Goal: Task Accomplishment & Management: Use online tool/utility

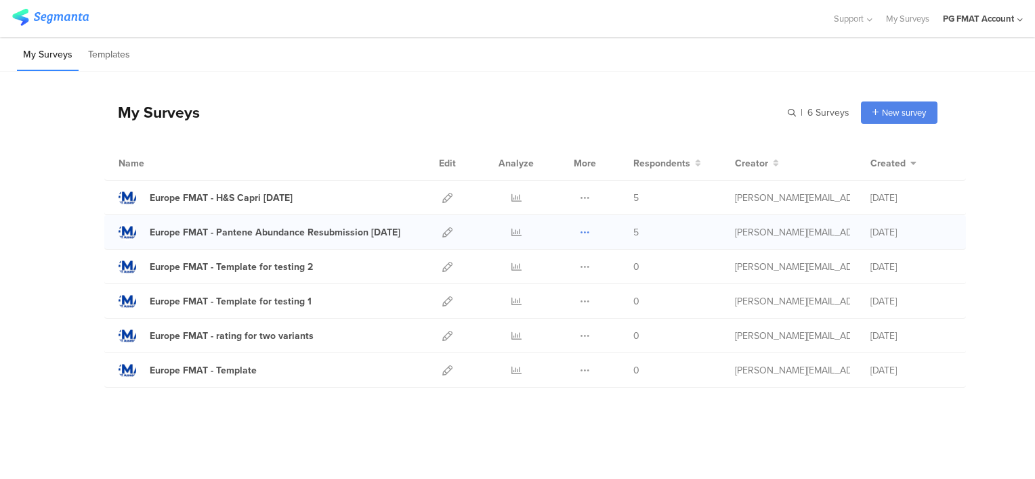
click at [585, 232] on icon at bounding box center [585, 232] width 10 height 10
click at [565, 312] on button "Delete" at bounding box center [558, 315] width 74 height 24
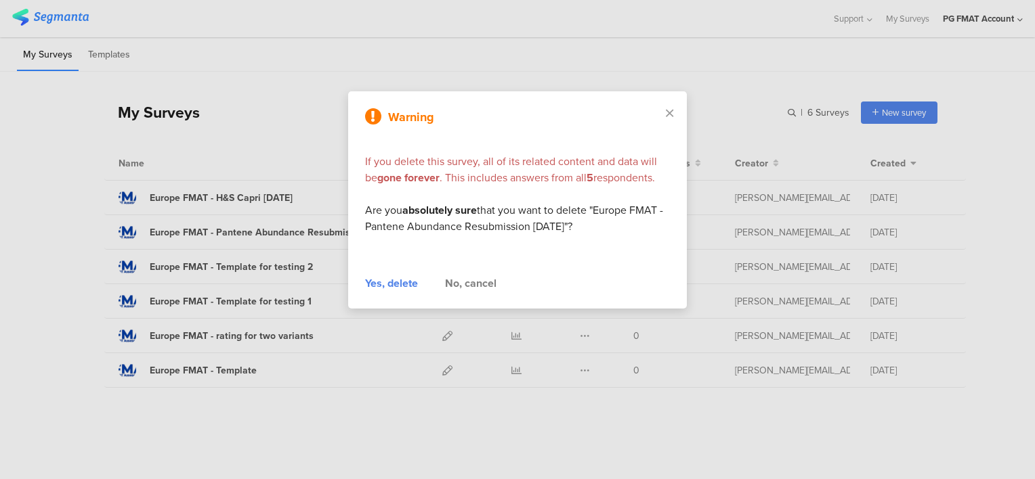
click at [398, 283] on div "Yes, delete" at bounding box center [391, 284] width 53 height 16
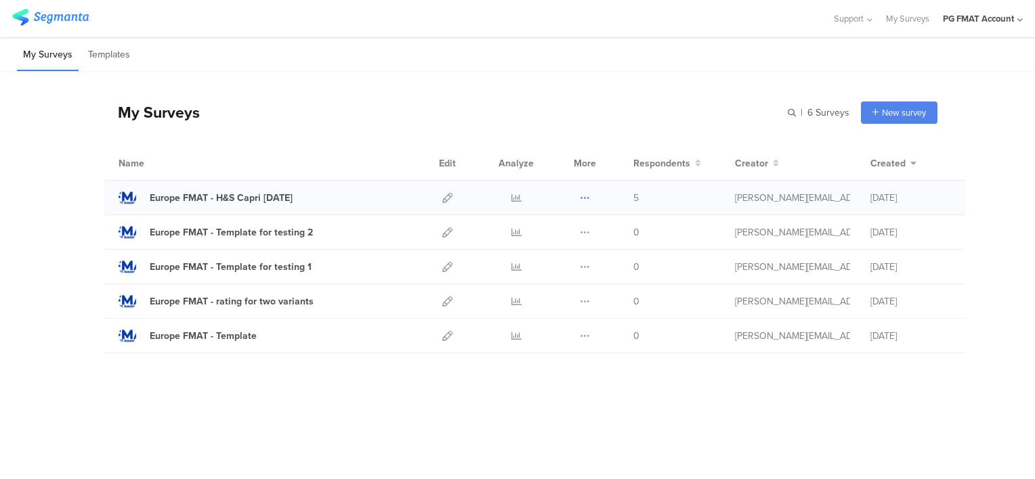
click at [580, 199] on icon at bounding box center [585, 198] width 10 height 10
click at [561, 276] on button "Delete" at bounding box center [558, 281] width 74 height 24
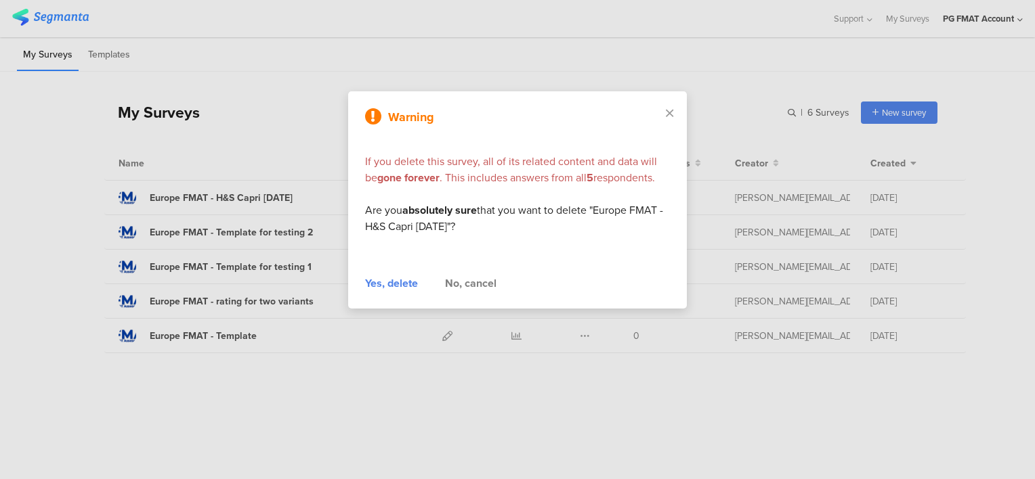
click at [399, 283] on div "Yes, delete" at bounding box center [391, 284] width 53 height 16
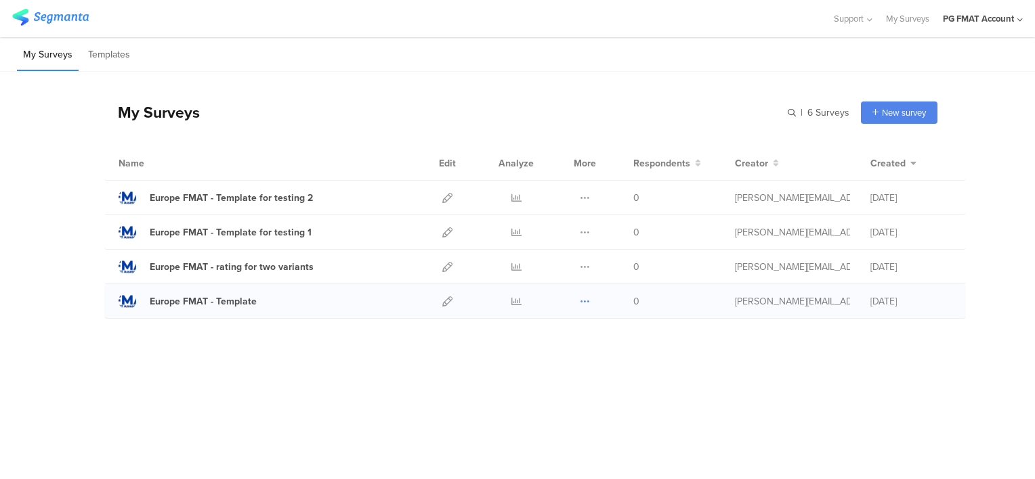
click at [582, 301] on icon at bounding box center [585, 302] width 10 height 10
click at [566, 333] on button "Duplicate" at bounding box center [558, 336] width 74 height 24
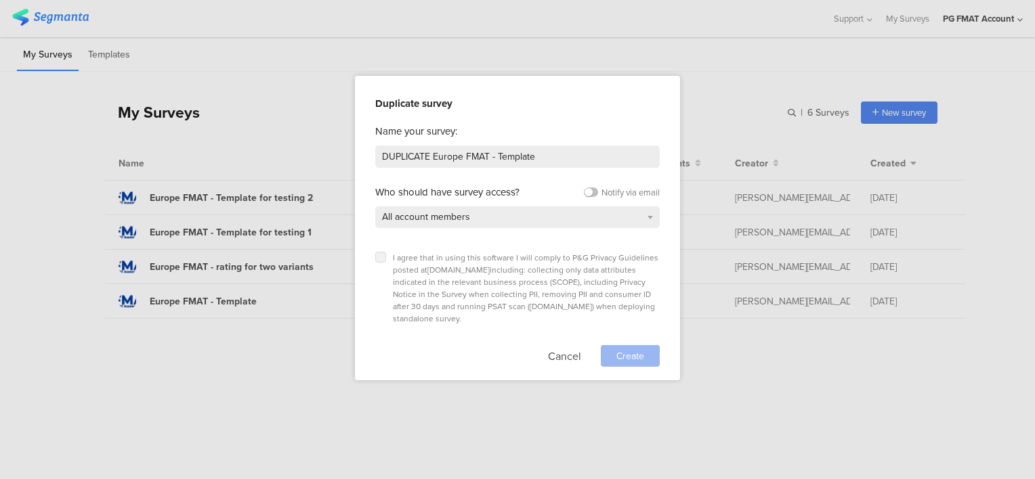
click at [385, 259] on label at bounding box center [380, 257] width 11 height 11
click at [0, 0] on input "checkbox" at bounding box center [0, 0] width 0 height 0
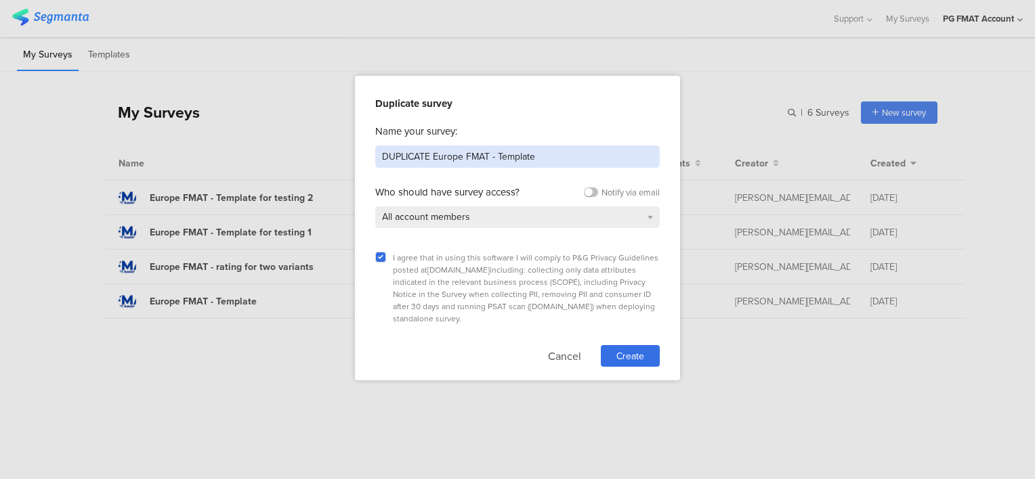
drag, startPoint x: 376, startPoint y: 152, endPoint x: 287, endPoint y: 135, distance: 90.8
click at [304, 137] on div "Duplicate survey Name your survey: DUPLICATE Europe FMAT - Template Who should …" at bounding box center [517, 239] width 1035 height 479
type input "Europe FMAT - Always Susan 1"
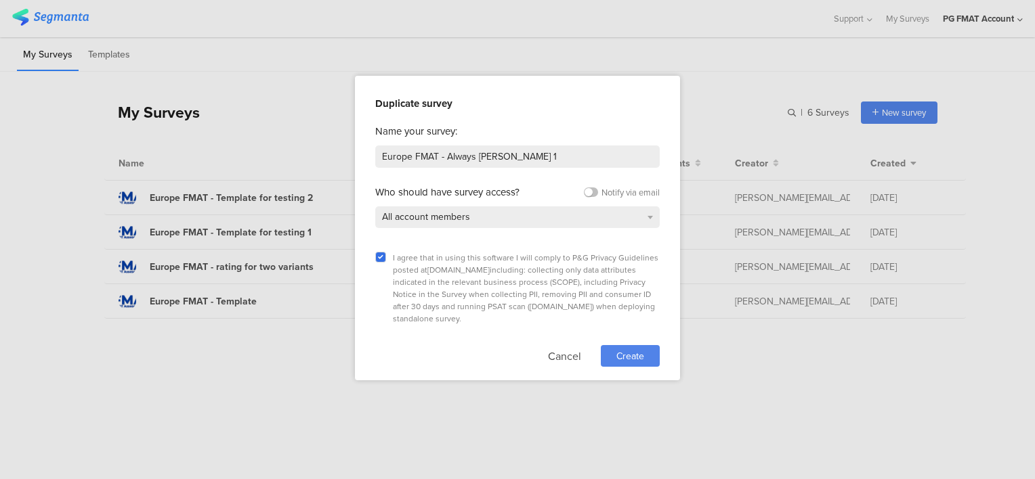
click at [630, 349] on span "Create" at bounding box center [630, 356] width 28 height 14
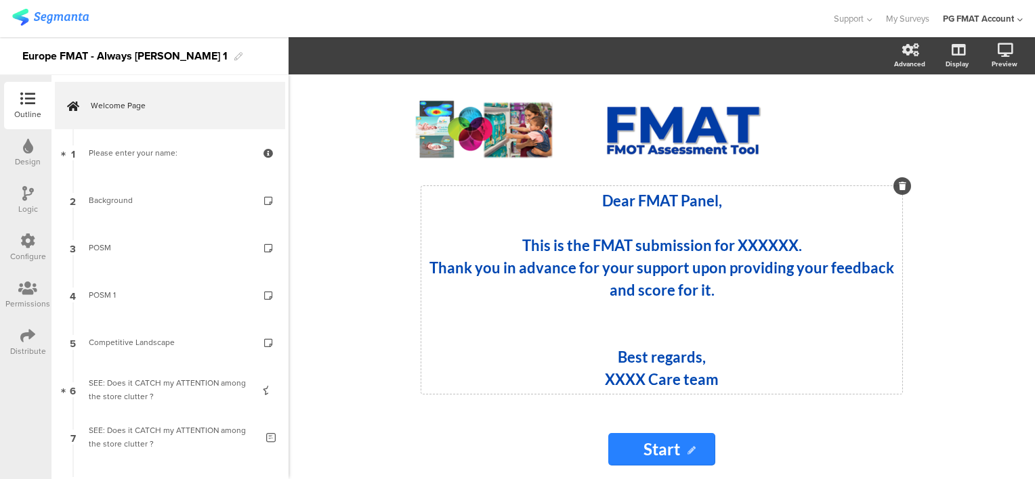
click at [750, 249] on strong "This is the FMAT submission for XXXXXX." at bounding box center [662, 245] width 280 height 18
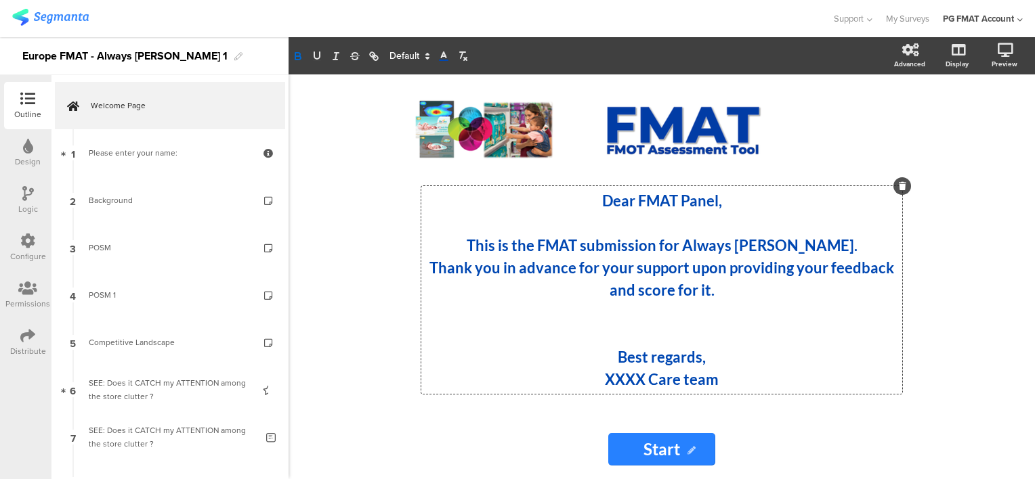
click at [626, 380] on strong "XXXX Care team" at bounding box center [662, 379] width 114 height 18
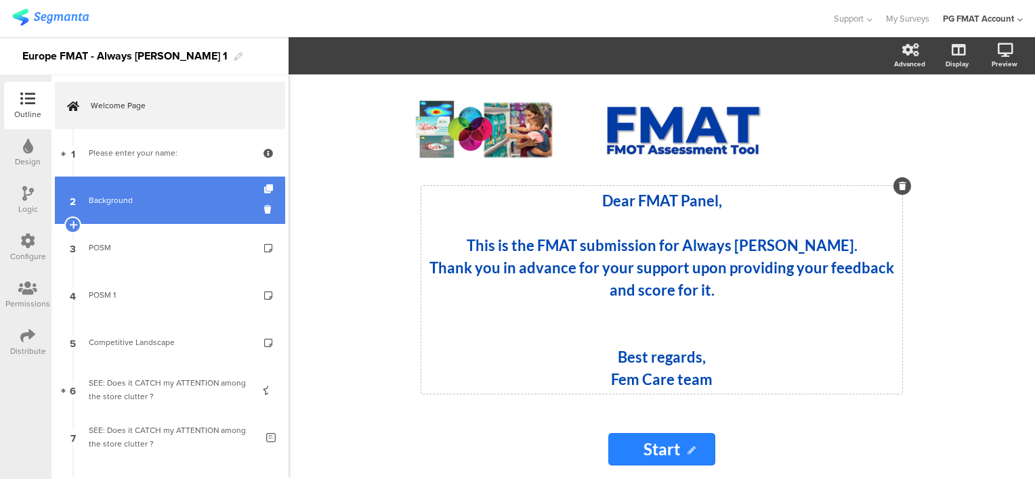
click at [122, 198] on div "Background" at bounding box center [170, 201] width 162 height 14
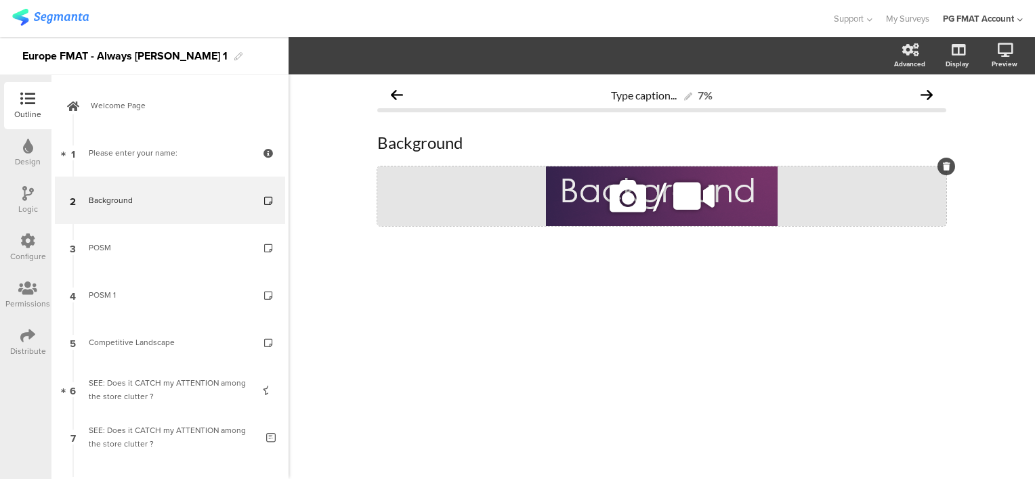
click at [617, 202] on icon at bounding box center [628, 196] width 46 height 46
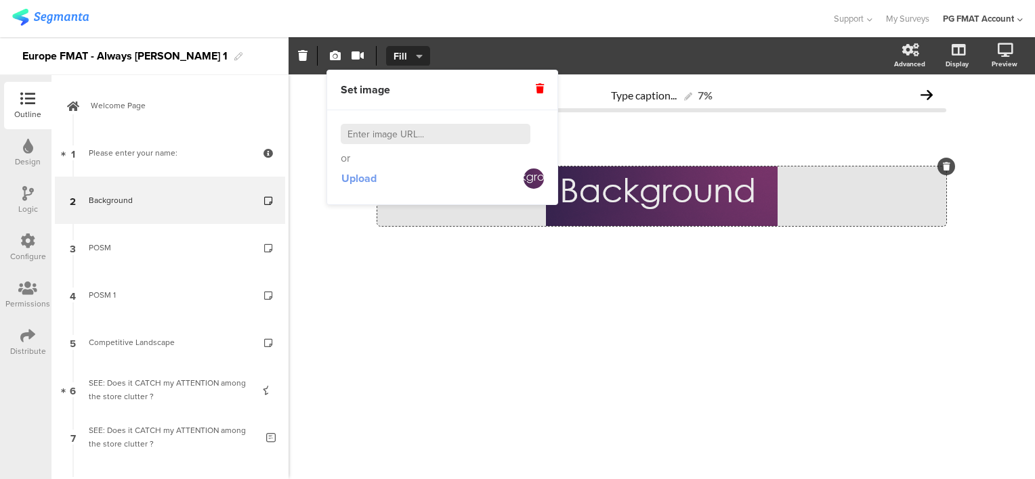
click at [368, 174] on span "Upload" at bounding box center [358, 179] width 35 height 16
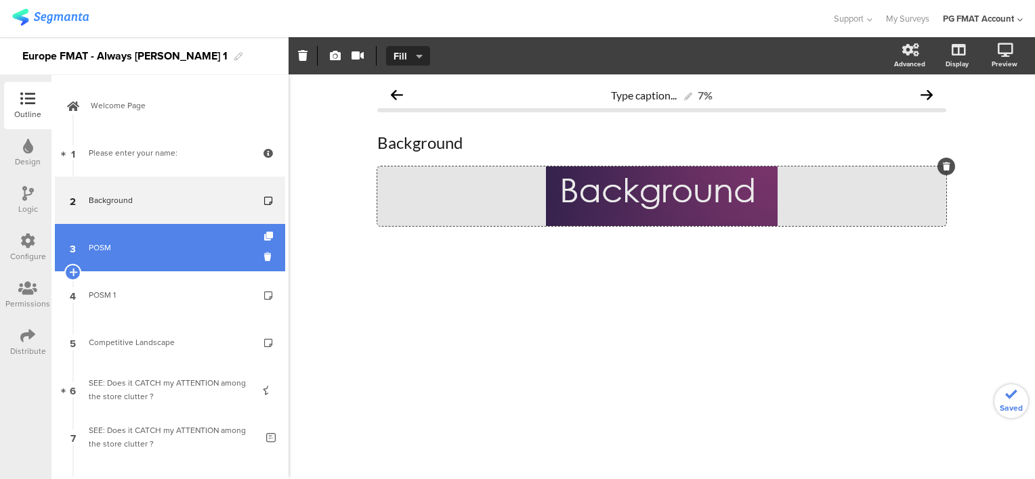
click at [100, 247] on div "POSM" at bounding box center [170, 248] width 162 height 14
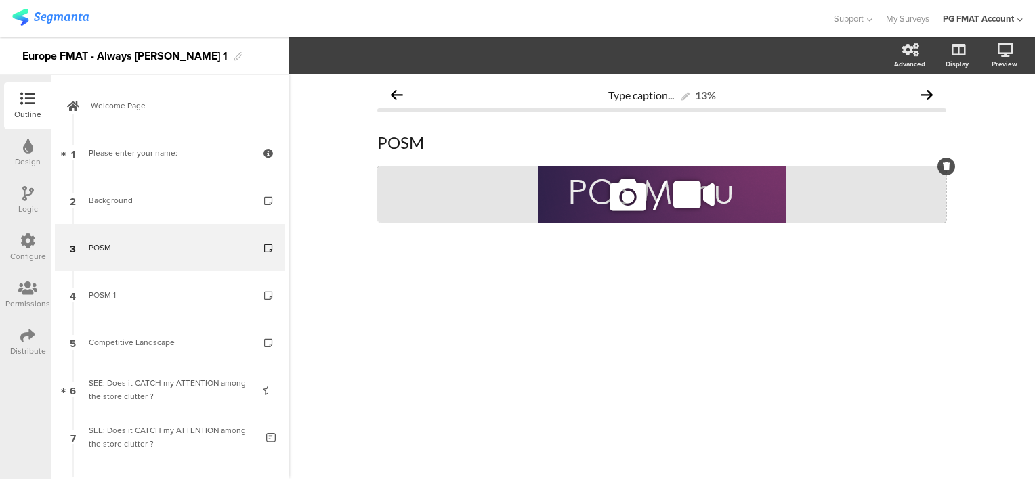
click at [623, 196] on icon at bounding box center [628, 195] width 46 height 46
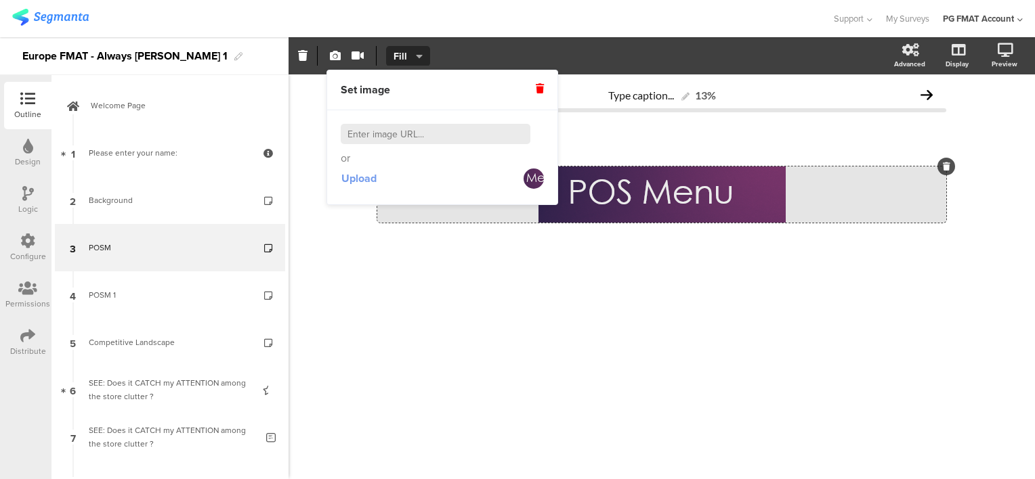
click at [366, 181] on span "Upload" at bounding box center [358, 179] width 35 height 16
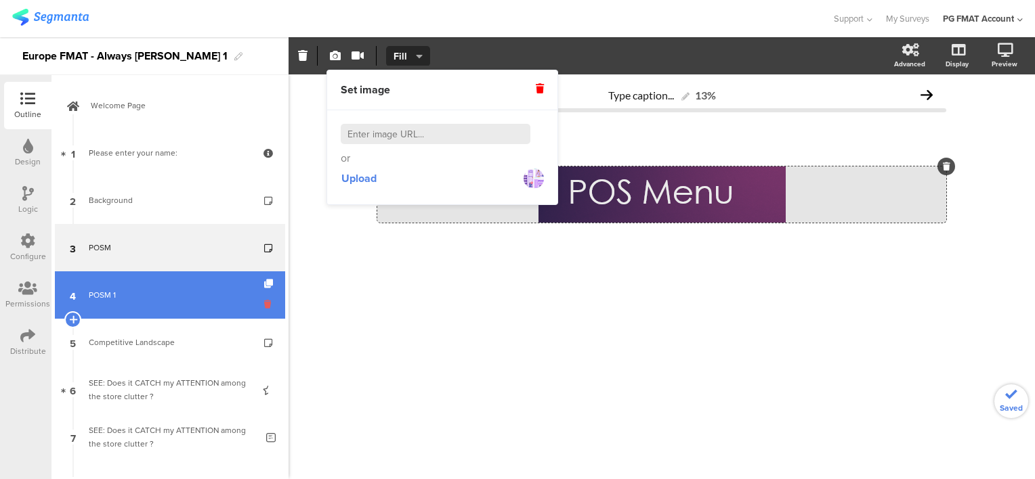
click at [264, 304] on icon at bounding box center [270, 304] width 12 height 13
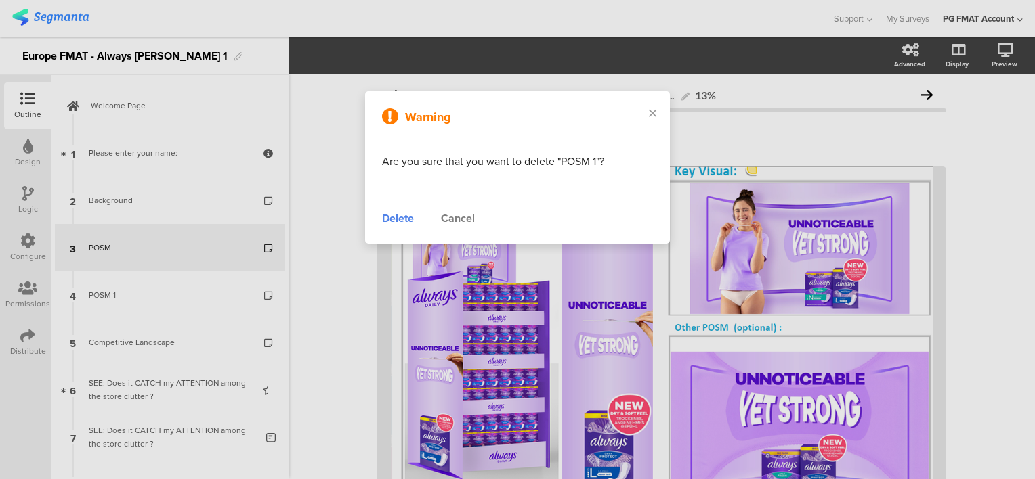
click at [404, 217] on div "Delete" at bounding box center [398, 219] width 32 height 16
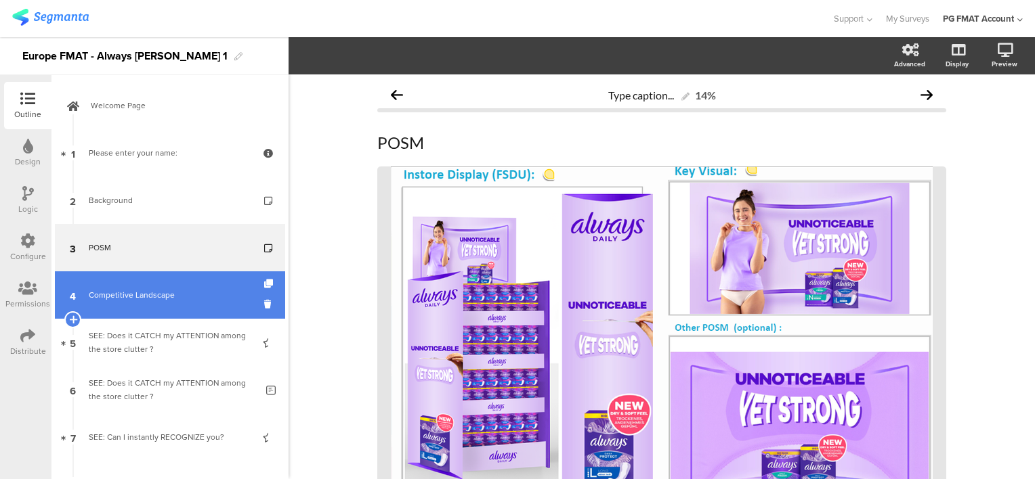
click at [156, 301] on div "Competitive Landscape" at bounding box center [170, 295] width 162 height 14
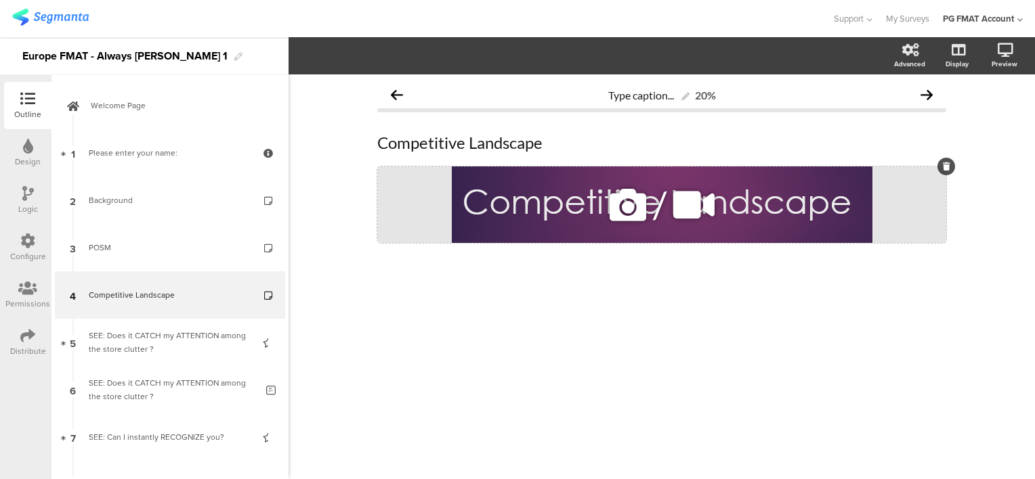
click at [630, 207] on icon at bounding box center [628, 205] width 46 height 46
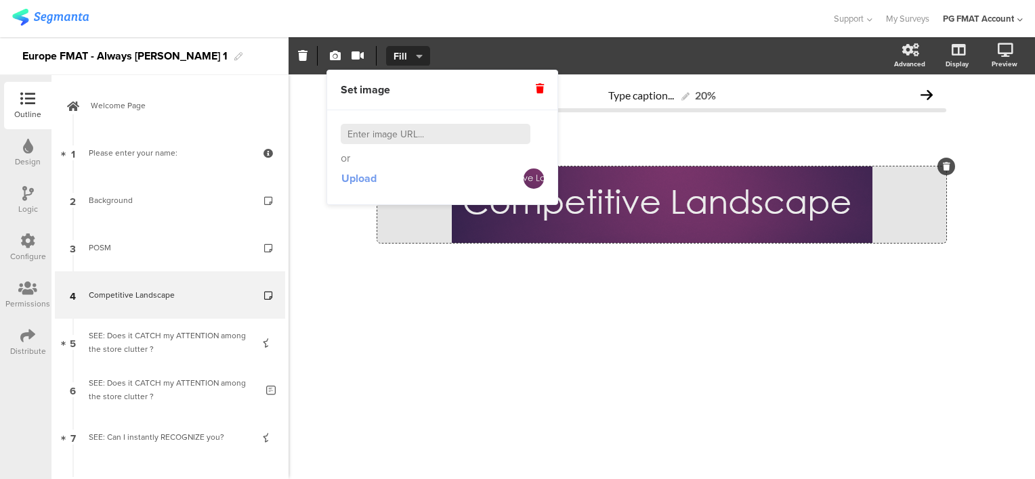
click at [370, 179] on span "Upload" at bounding box center [358, 179] width 35 height 16
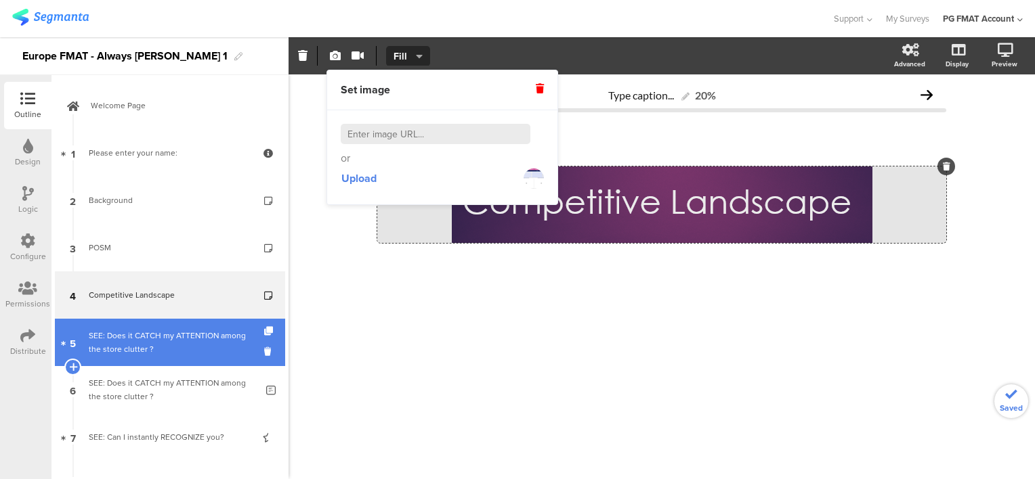
click at [163, 332] on div "SEE: Does it CATCH my ATTENTION among the store clutter ?" at bounding box center [170, 342] width 162 height 27
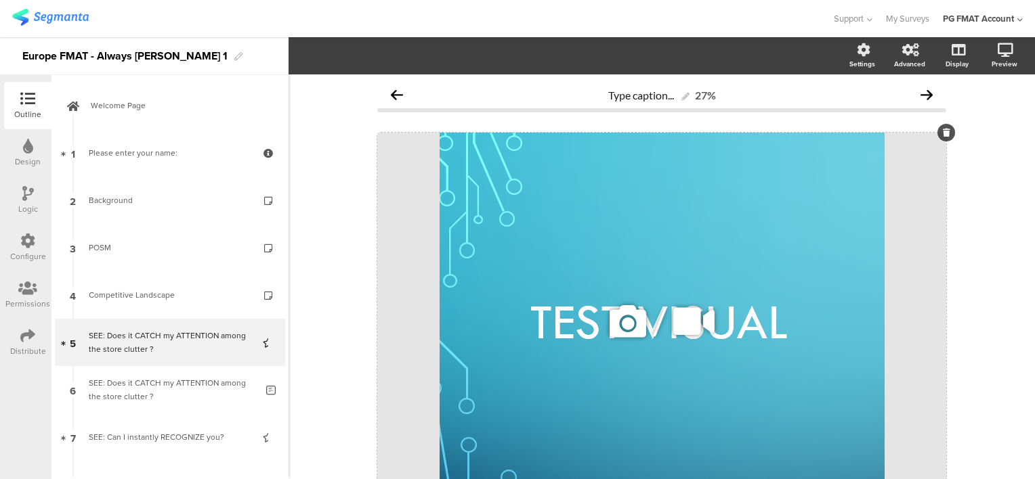
click at [623, 320] on icon at bounding box center [628, 322] width 46 height 46
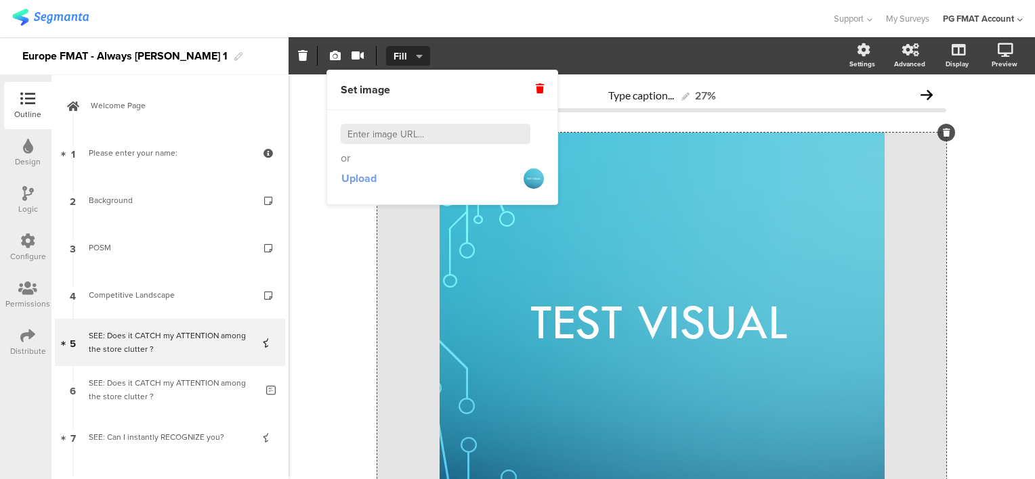
click at [371, 177] on span "Upload" at bounding box center [358, 179] width 35 height 16
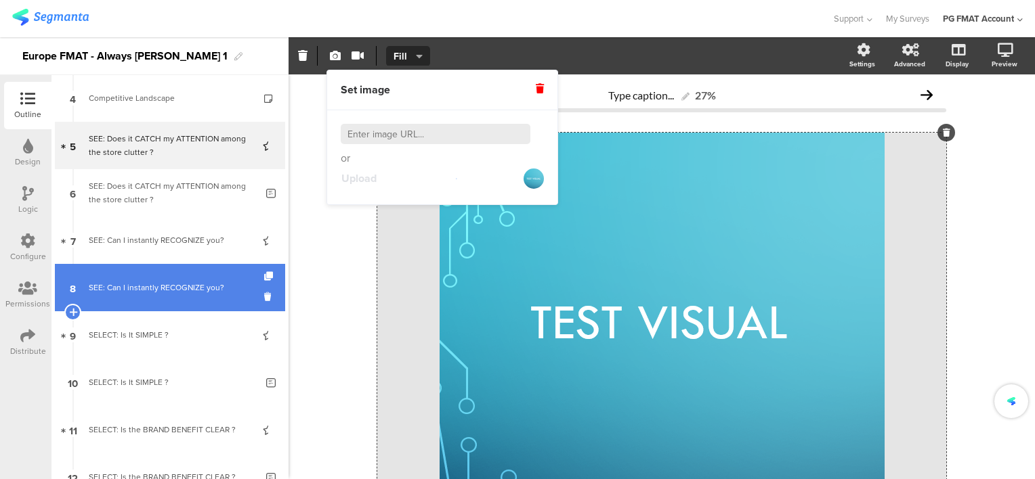
scroll to position [203, 0]
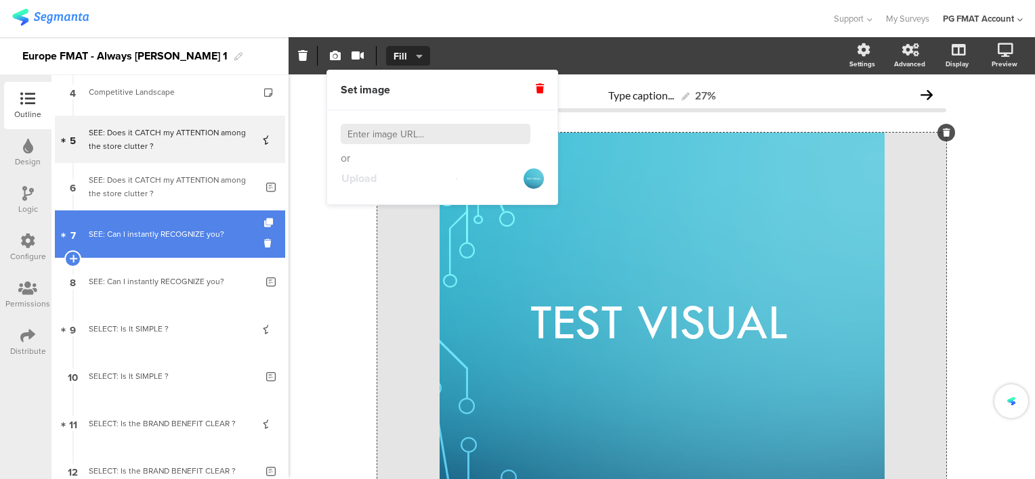
click at [152, 230] on div "SEE: Can I instantly RECOGNIZE you?" at bounding box center [170, 234] width 162 height 14
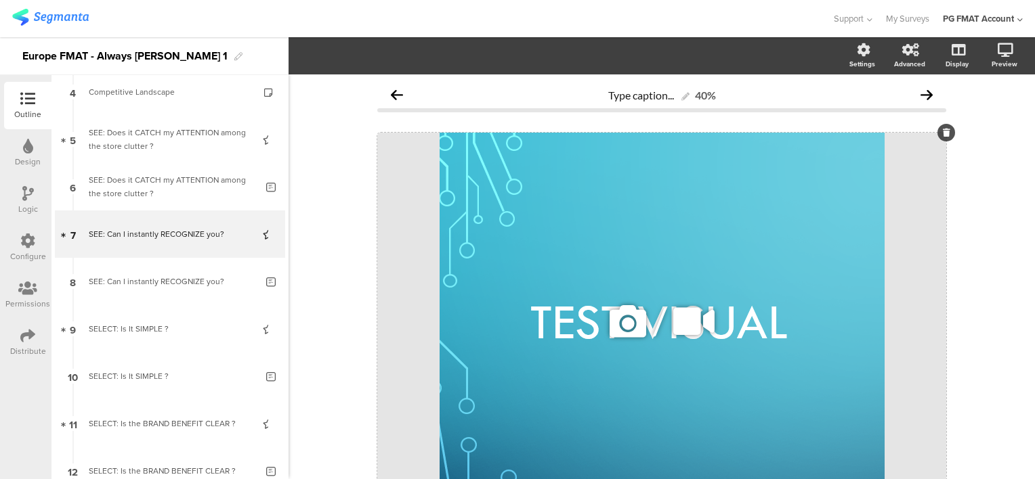
click at [615, 321] on icon at bounding box center [628, 322] width 46 height 46
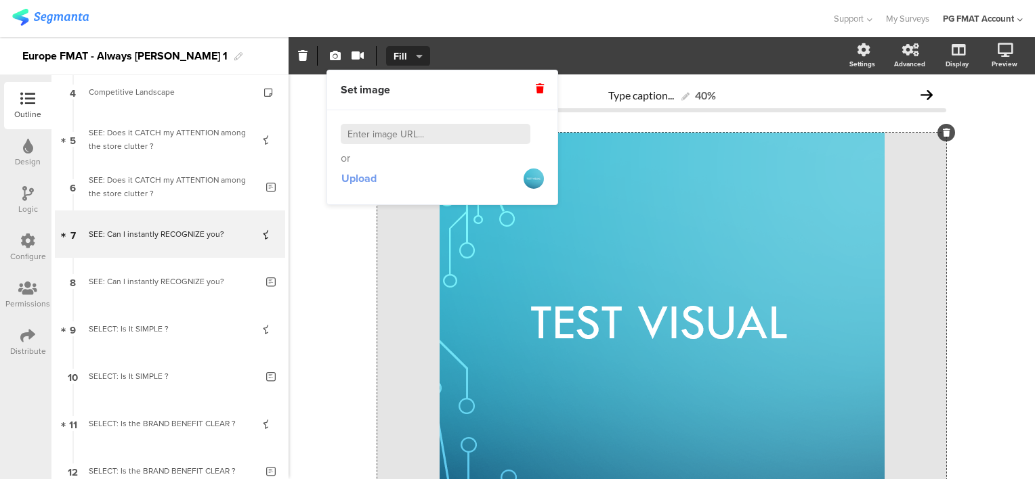
click at [355, 178] on span "Upload" at bounding box center [358, 179] width 35 height 16
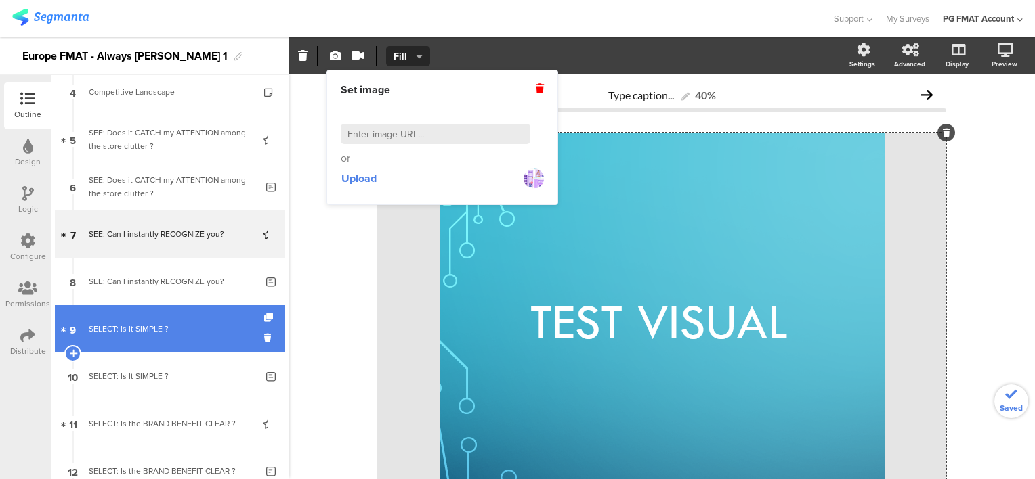
click at [135, 324] on div "SELECT: Is It SIMPLE ?" at bounding box center [170, 329] width 162 height 14
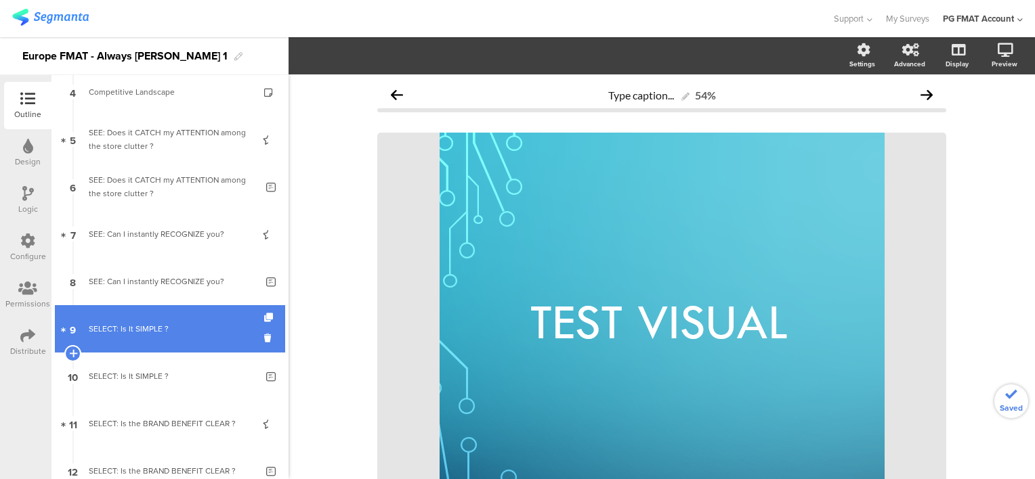
click at [135, 324] on div "SELECT: Is It SIMPLE ?" at bounding box center [170, 329] width 162 height 14
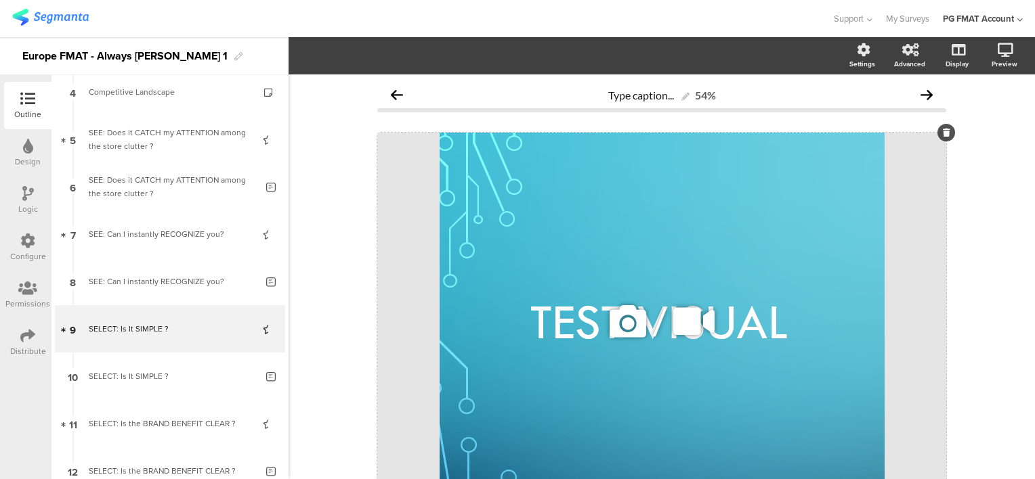
click at [605, 332] on icon at bounding box center [628, 322] width 46 height 46
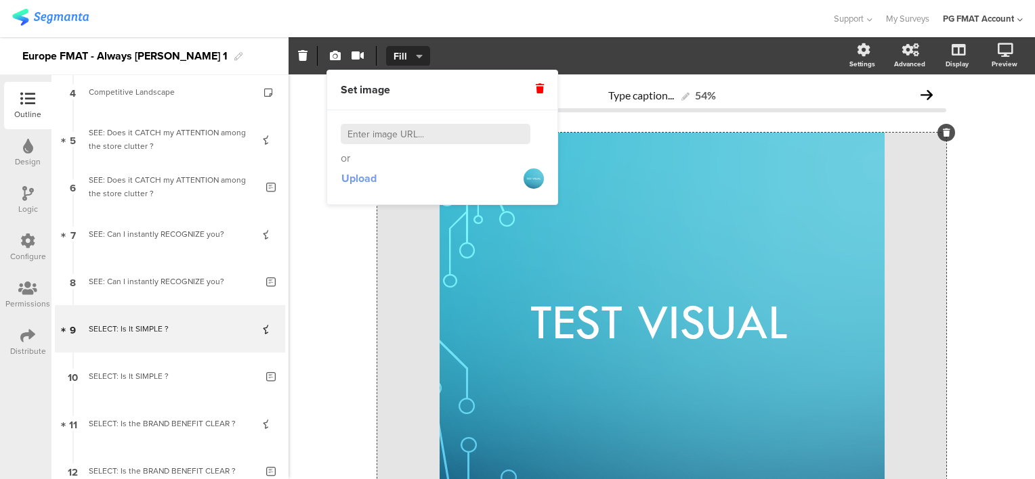
click at [363, 183] on span "Upload" at bounding box center [358, 179] width 35 height 16
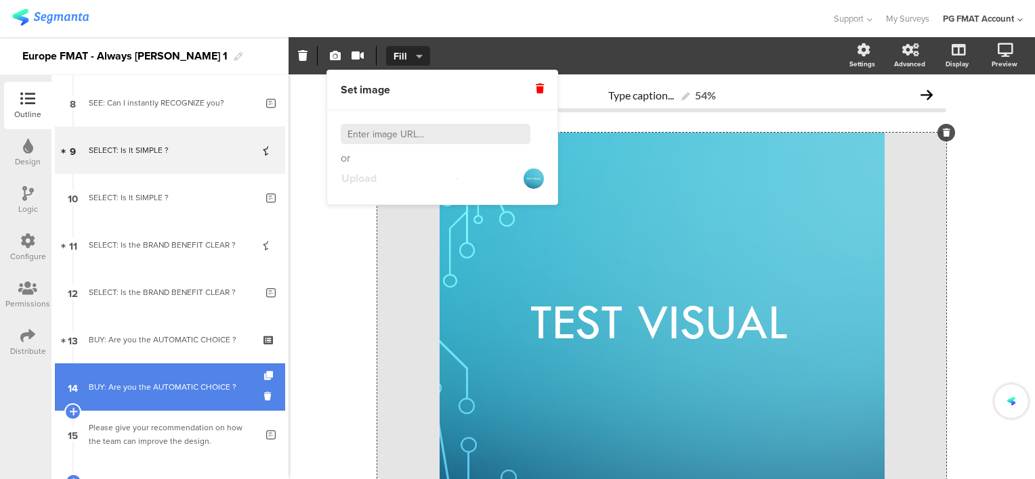
scroll to position [406, 0]
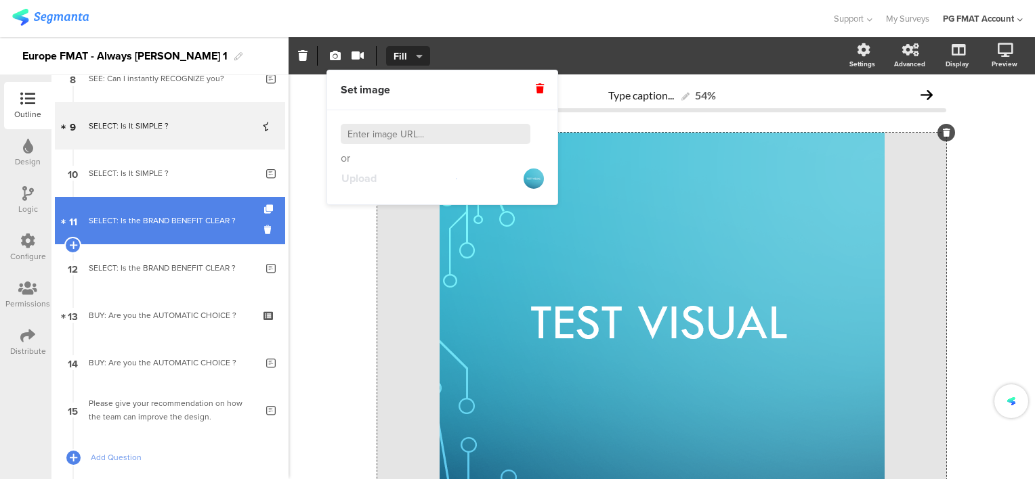
click at [145, 227] on link "11 SELECT: Is the BRAND BENEFIT CLEAR ?" at bounding box center [170, 220] width 230 height 47
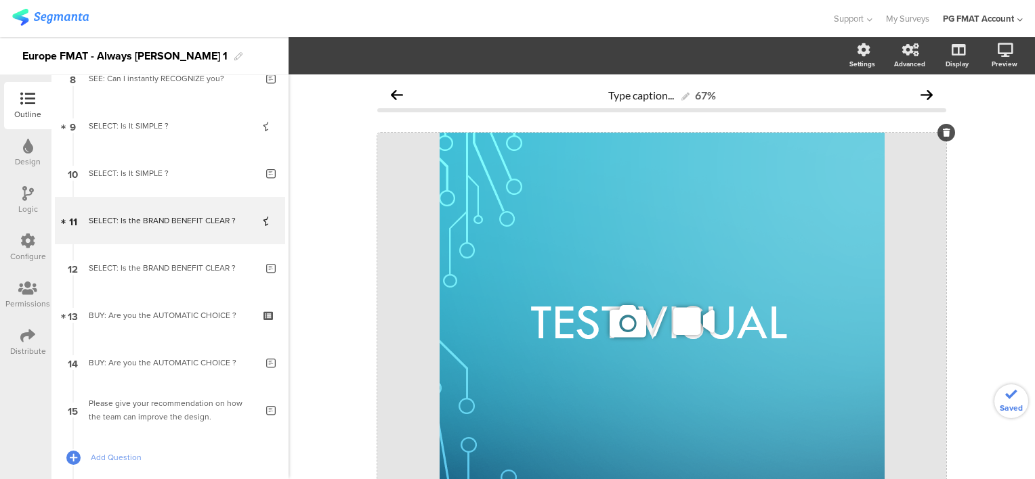
click at [607, 330] on icon at bounding box center [628, 322] width 46 height 46
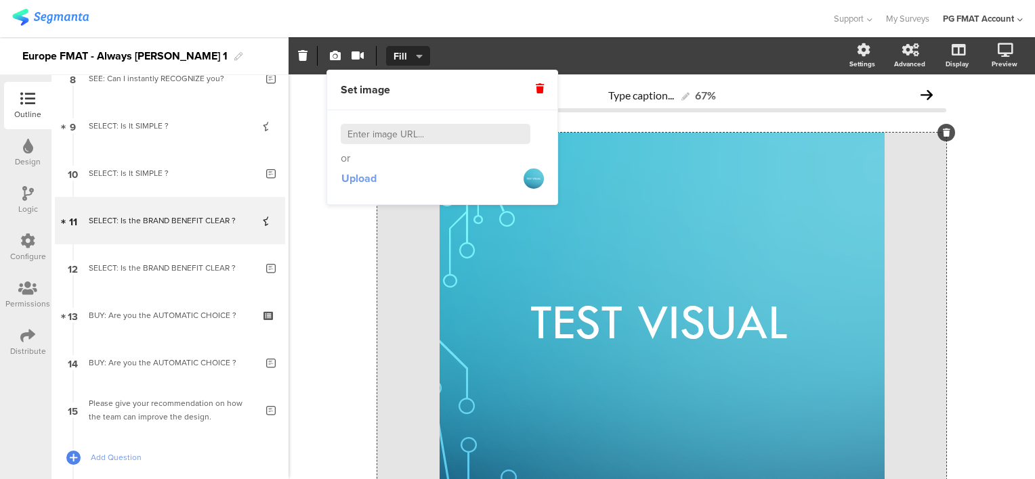
click at [366, 176] on span "Upload" at bounding box center [358, 179] width 35 height 16
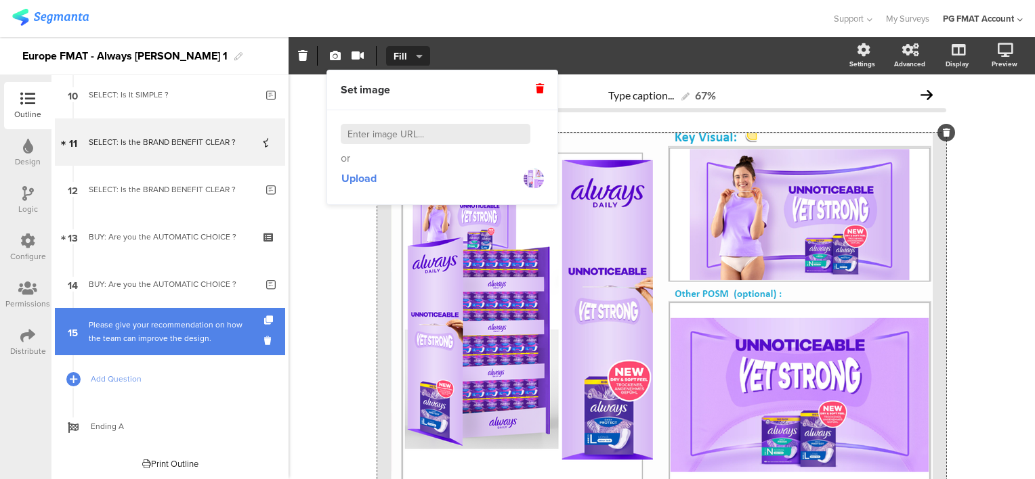
scroll to position [486, 0]
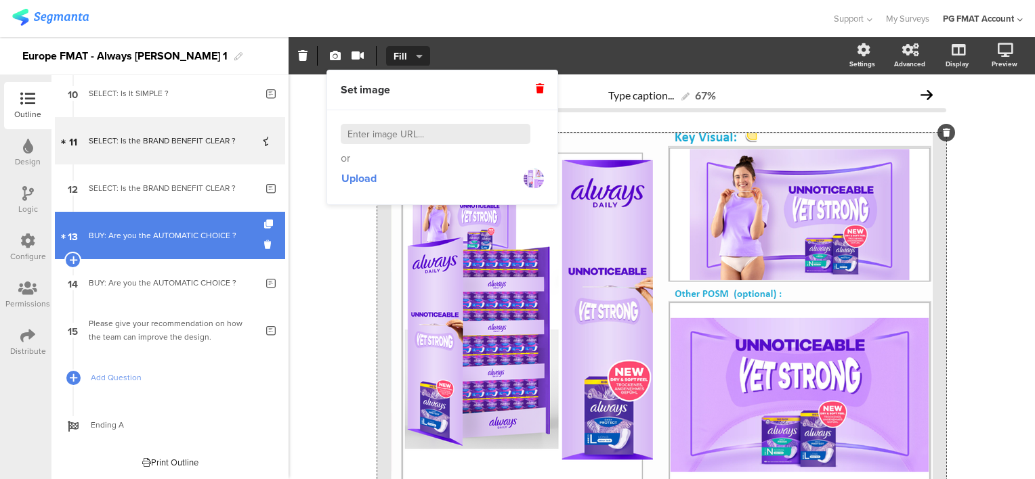
click at [144, 242] on link "13 BUY: Are you the AUTOMATIC CHOICE ?" at bounding box center [170, 235] width 230 height 47
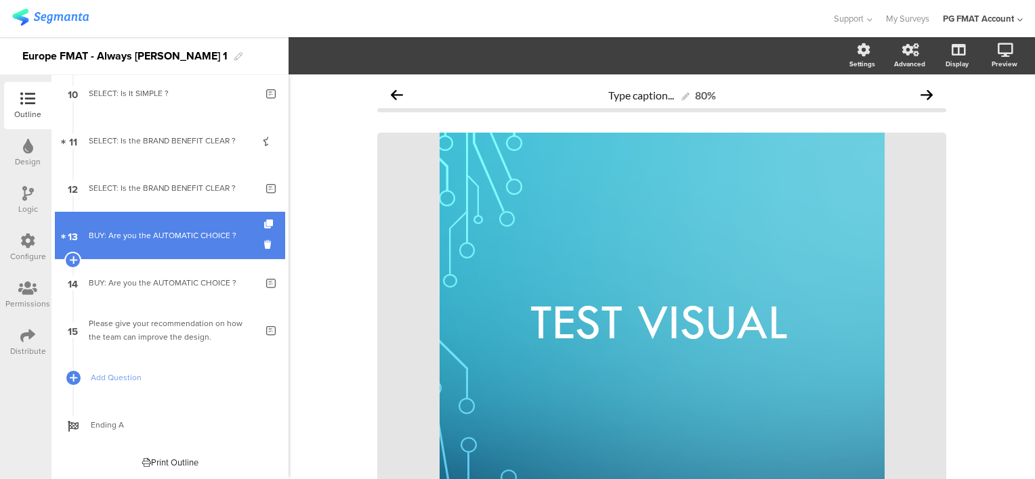
click at [144, 238] on div "BUY: Are you the AUTOMATIC CHOICE ?" at bounding box center [170, 236] width 162 height 14
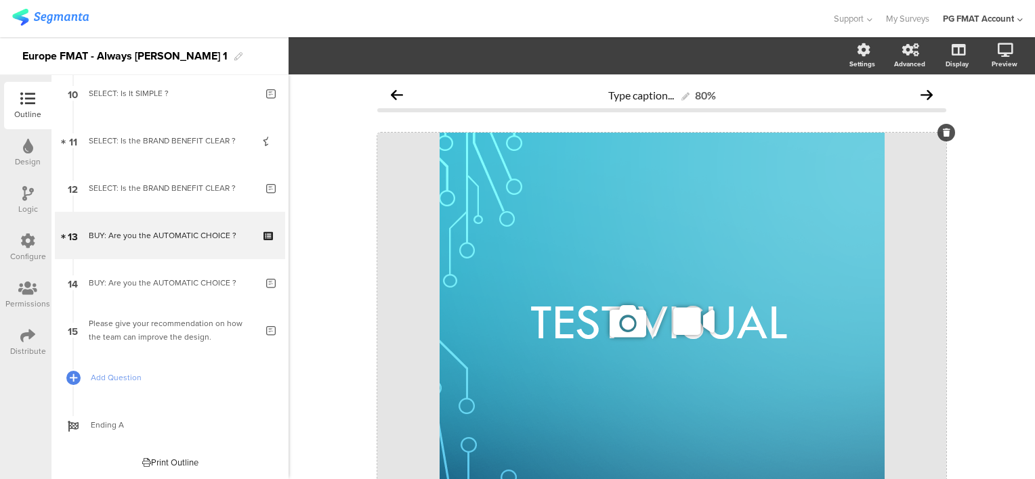
click at [627, 332] on icon at bounding box center [628, 322] width 46 height 46
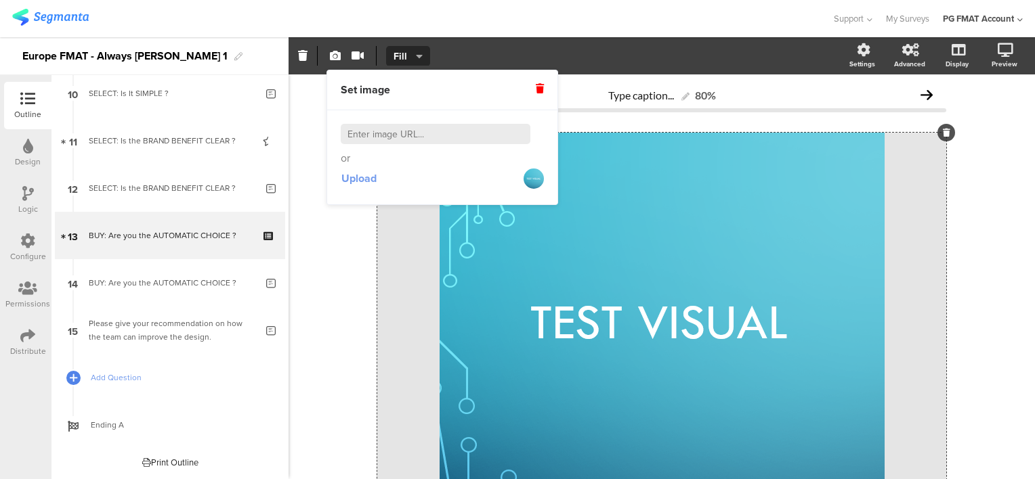
click at [356, 177] on span "Upload" at bounding box center [358, 179] width 35 height 16
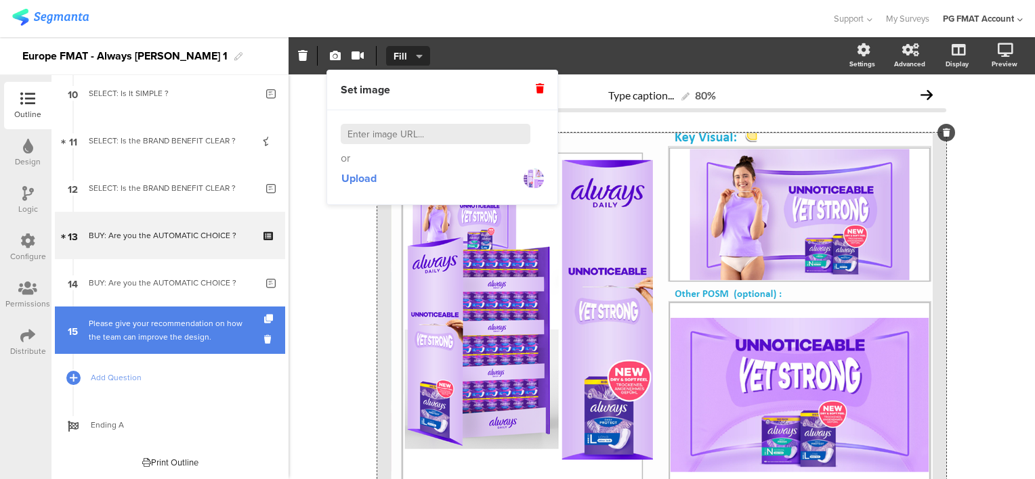
click at [165, 317] on div "Please give your recommendation on how the team can improve the design." at bounding box center [172, 330] width 167 height 27
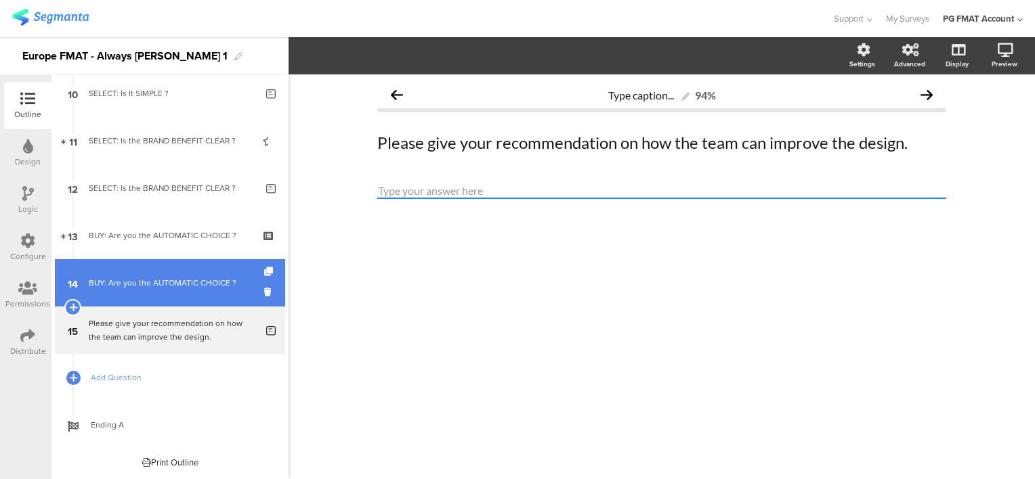
click at [171, 290] on link "14 BUY: Are you the AUTOMATIC CHOICE ?" at bounding box center [170, 282] width 230 height 47
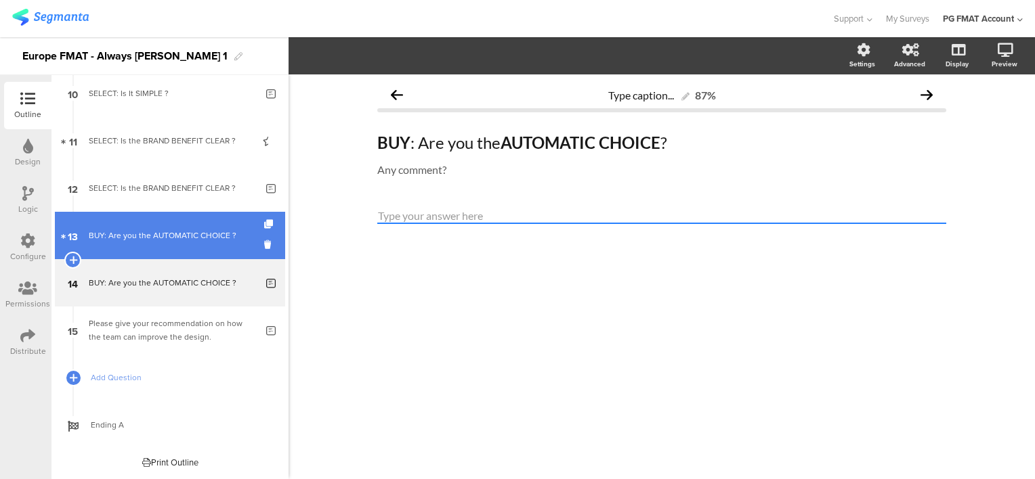
click at [172, 236] on div "BUY: Are you the AUTOMATIC CHOICE ?" at bounding box center [170, 236] width 162 height 14
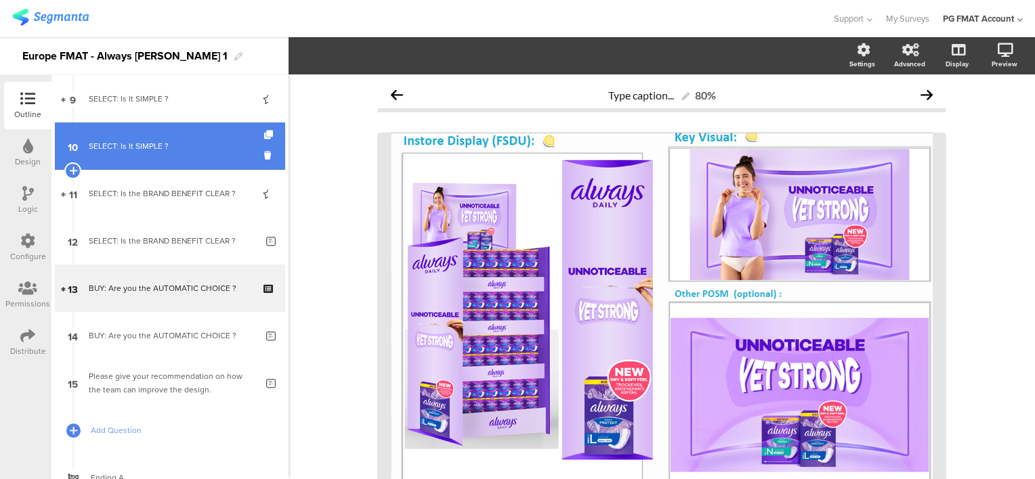
scroll to position [351, 0]
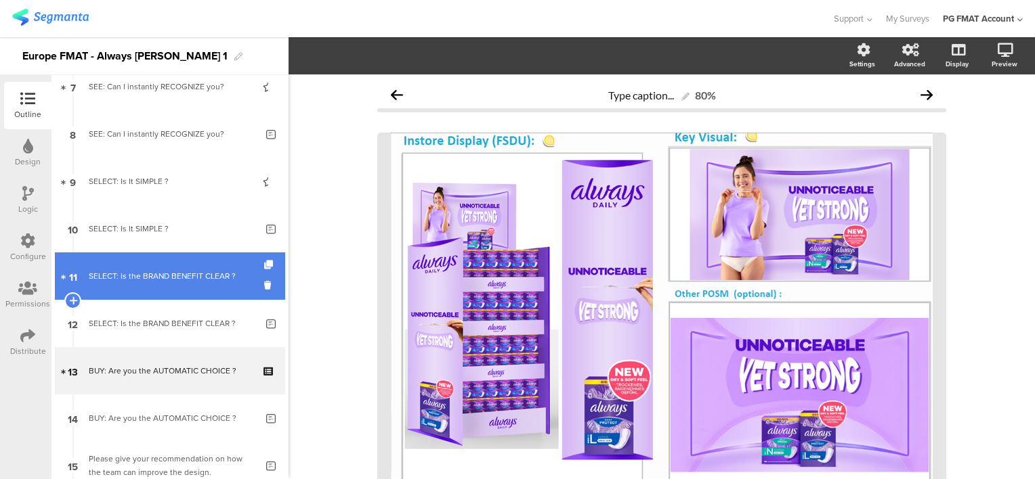
click at [152, 278] on div "SELECT: Is the BRAND BENEFIT CLEAR ?" at bounding box center [170, 276] width 162 height 14
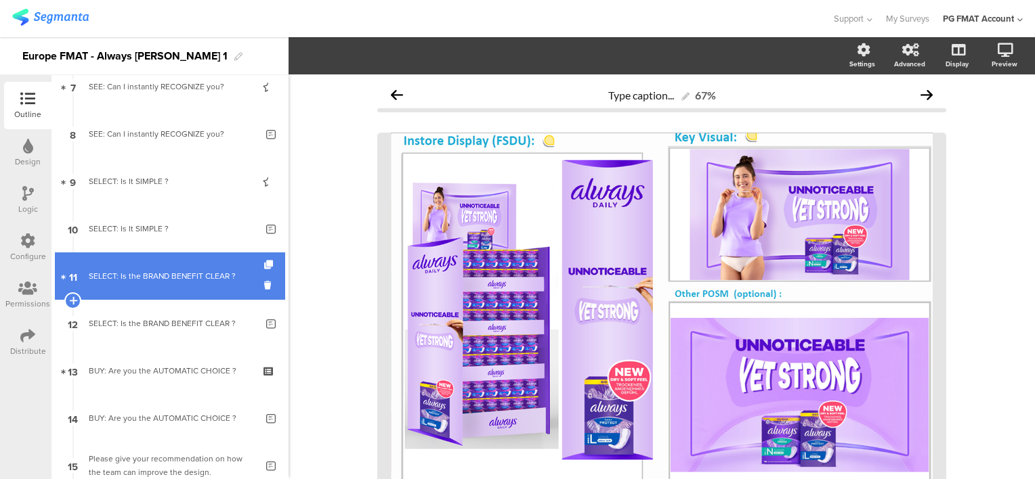
click at [144, 271] on div "SELECT: Is the BRAND BENEFIT CLEAR ?" at bounding box center [170, 276] width 162 height 14
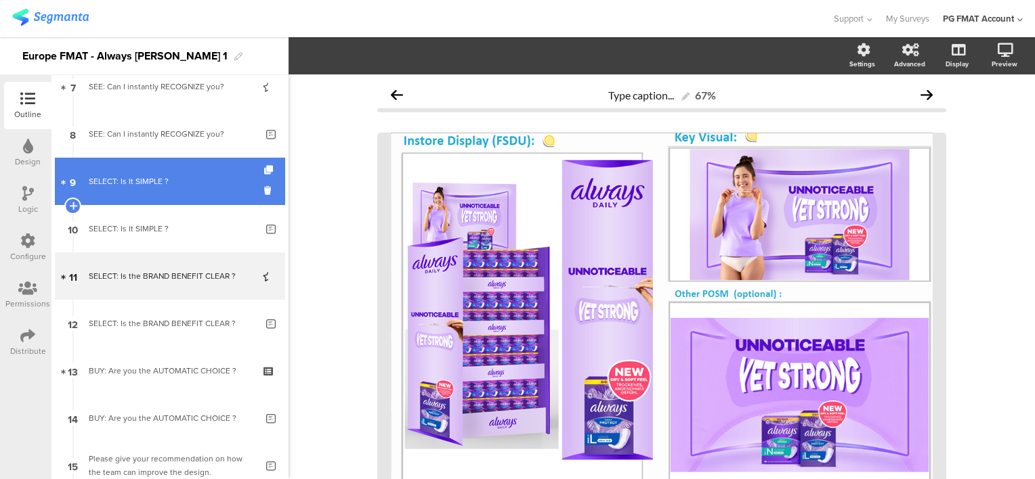
click at [138, 191] on link "9 SELECT: Is It SIMPLE ?" at bounding box center [170, 181] width 230 height 47
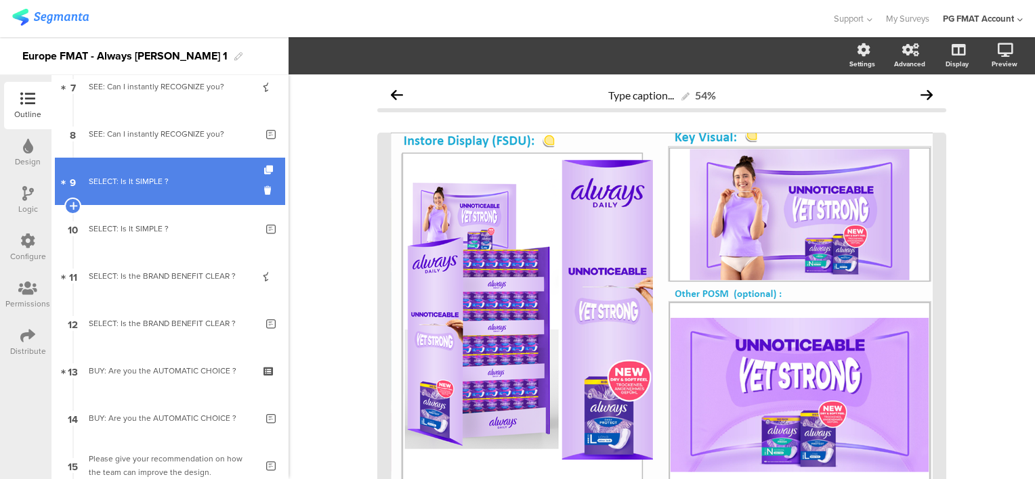
click at [135, 183] on div "SELECT: Is It SIMPLE ?" at bounding box center [170, 182] width 162 height 14
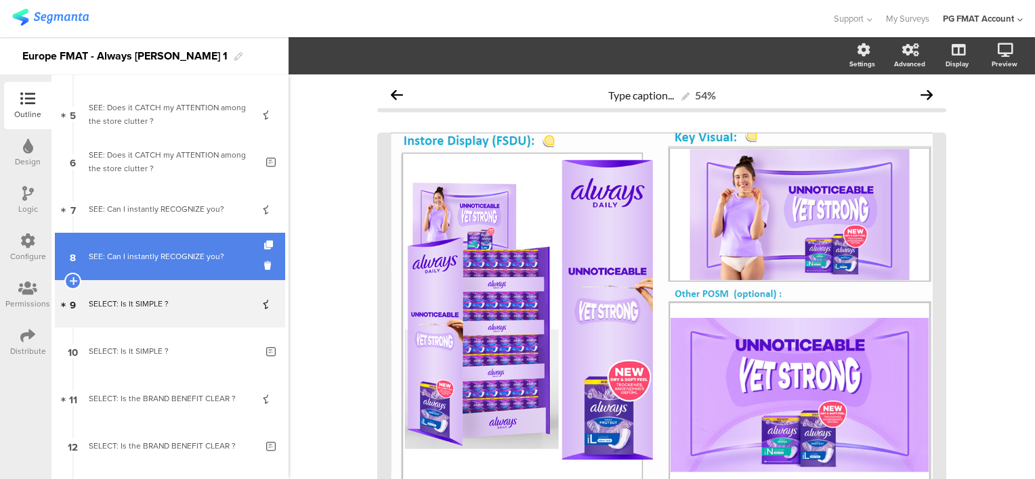
scroll to position [215, 0]
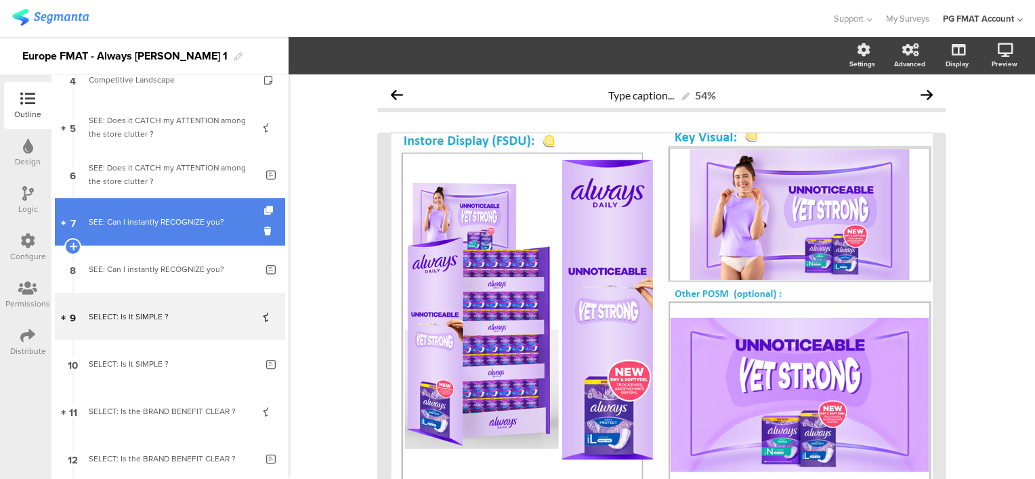
click at [144, 230] on link "7 SEE: Can I instantly RECOGNIZE you?" at bounding box center [170, 221] width 230 height 47
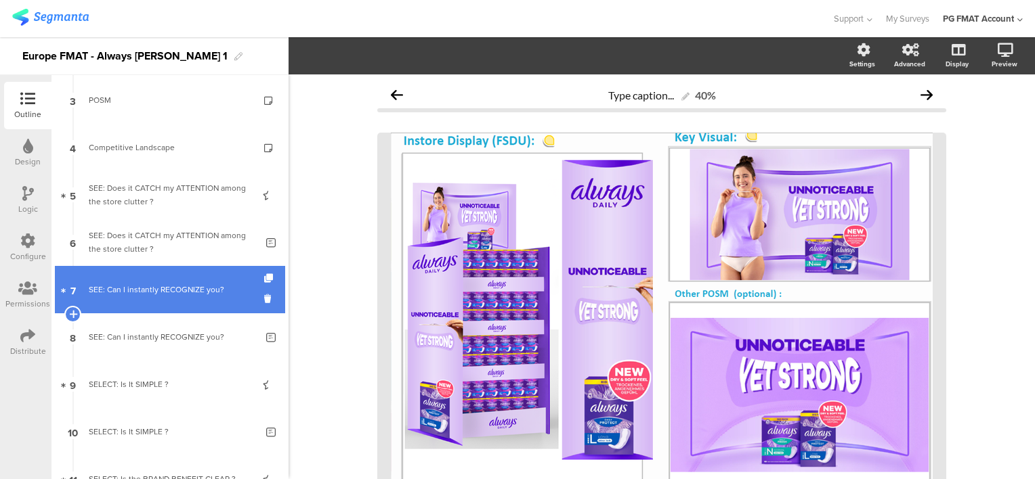
scroll to position [80, 0]
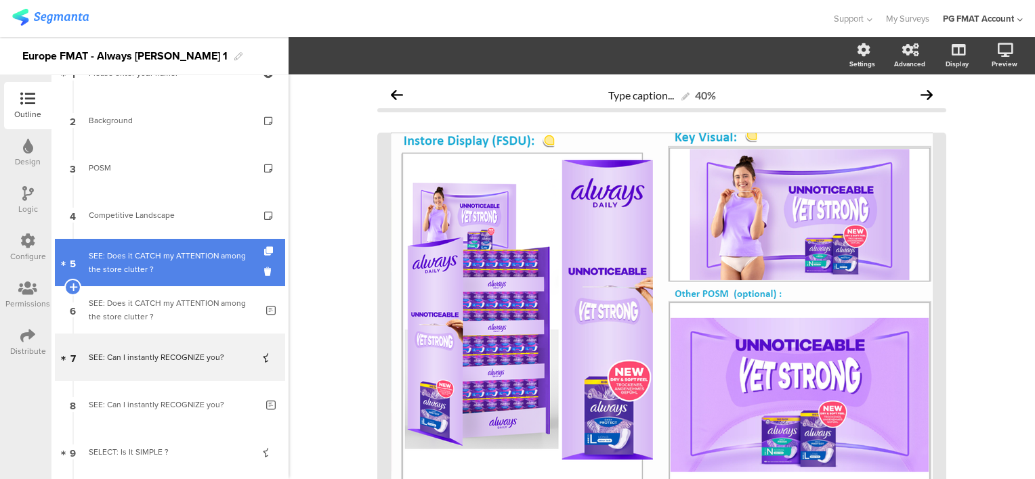
click at [147, 255] on div "SEE: Does it CATCH my ATTENTION among the store clutter ?" at bounding box center [170, 262] width 162 height 27
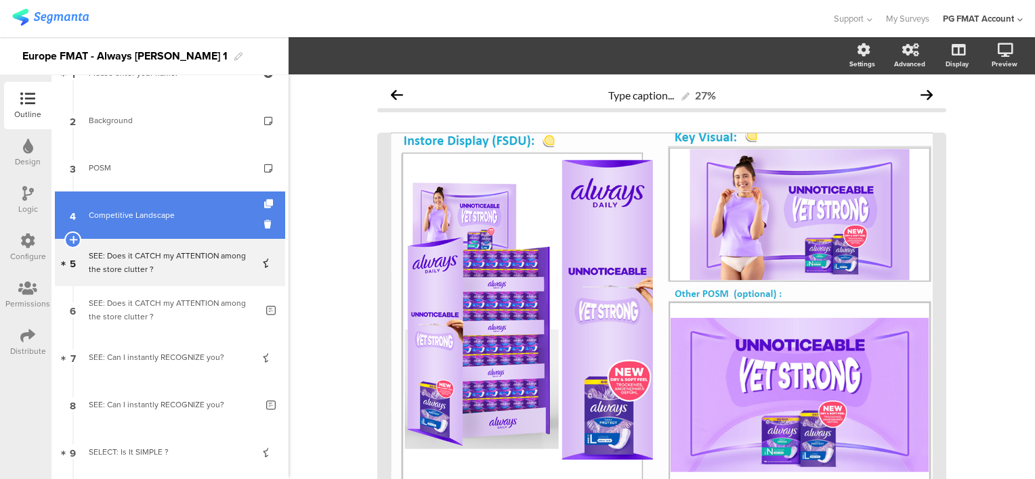
click at [144, 223] on link "4 Competitive Landscape" at bounding box center [170, 215] width 230 height 47
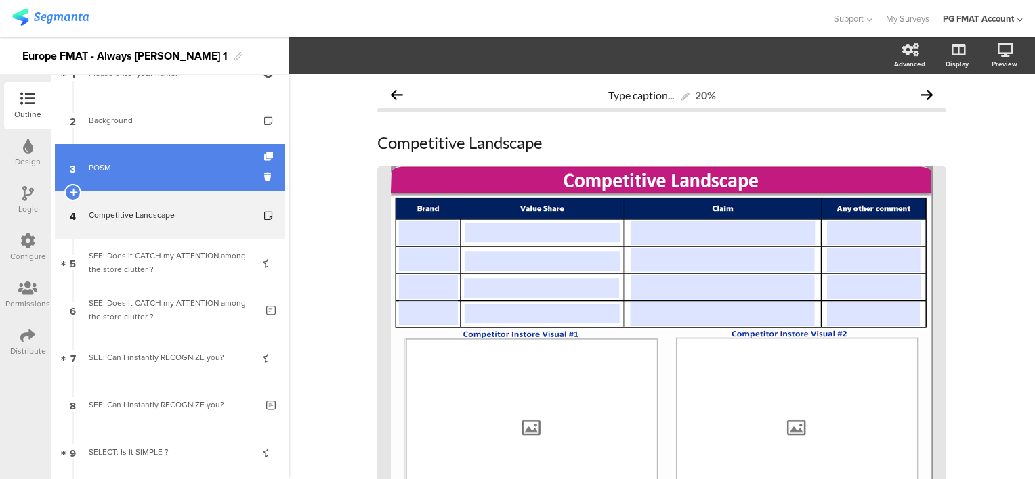
click at [154, 185] on link "3 POSM" at bounding box center [170, 167] width 230 height 47
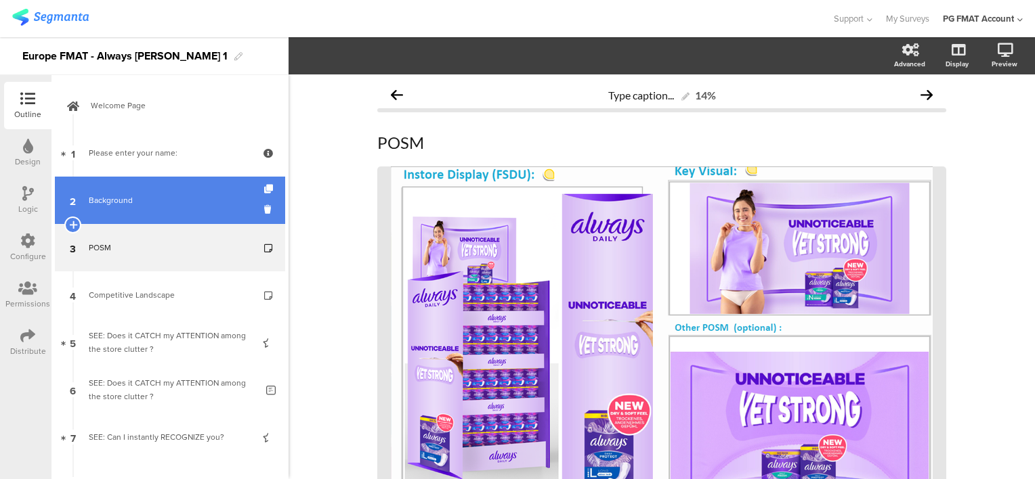
click at [146, 213] on link "2 Background" at bounding box center [170, 200] width 230 height 47
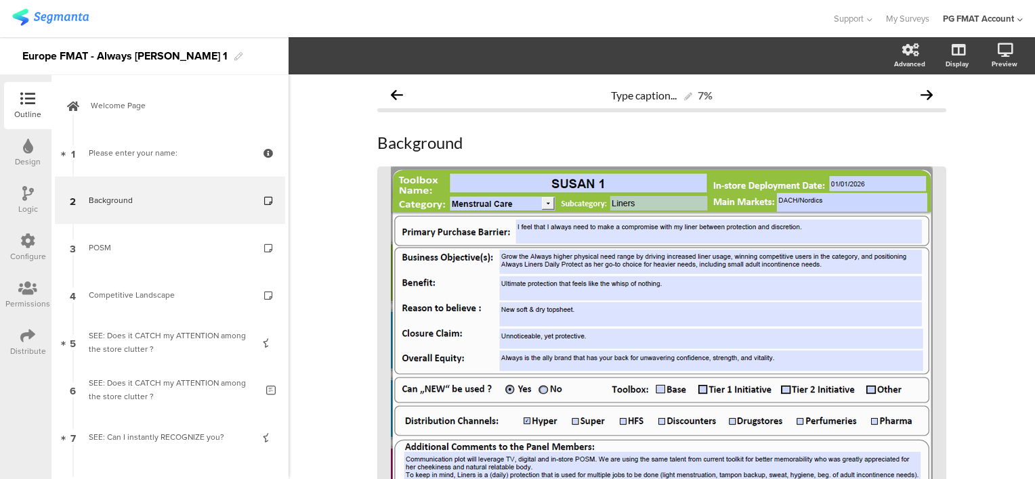
click at [38, 344] on div "Distribute" at bounding box center [27, 342] width 47 height 47
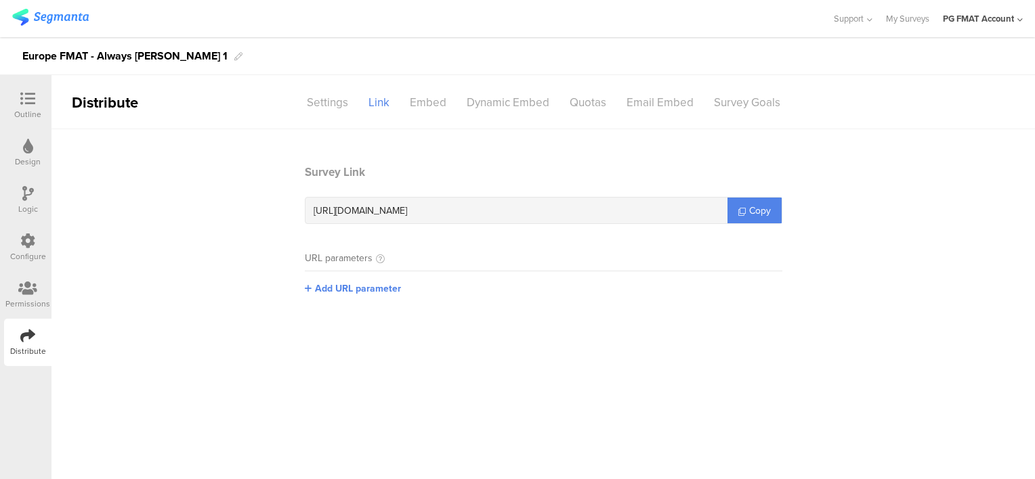
drag, startPoint x: 742, startPoint y: 215, endPoint x: 714, endPoint y: 246, distance: 42.2
click at [742, 215] on link "Copy" at bounding box center [754, 211] width 54 height 26
